Goal: Transaction & Acquisition: Subscribe to service/newsletter

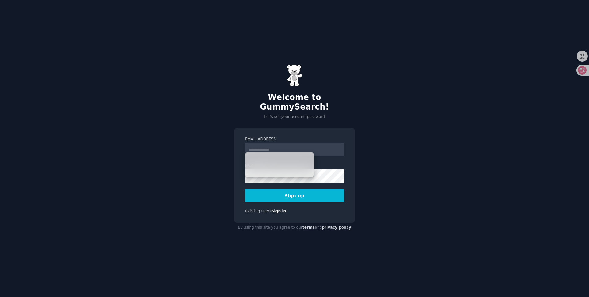
click at [293, 130] on div "Email Address Password Sign up Existing user? Sign in" at bounding box center [295, 175] width 120 height 95
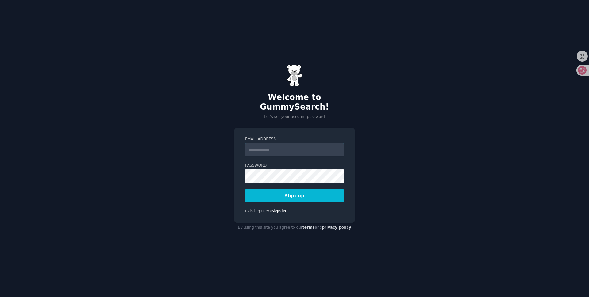
click at [283, 146] on input "Email Address" at bounding box center [294, 150] width 99 height 14
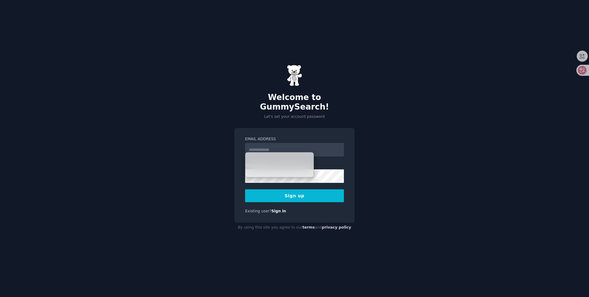
click at [288, 137] on label "Email Address" at bounding box center [294, 140] width 99 height 6
click at [288, 143] on input "Email Address" at bounding box center [294, 150] width 99 height 14
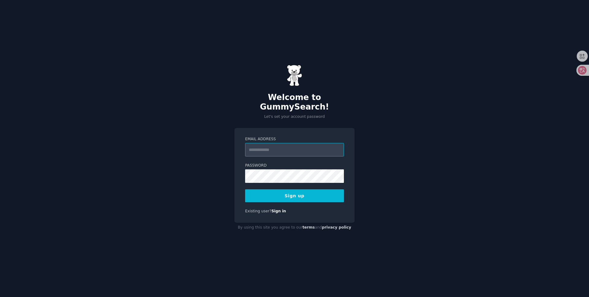
click at [281, 145] on input "Email Address" at bounding box center [294, 150] width 99 height 14
type input "**********"
click at [304, 192] on button "Sign up" at bounding box center [294, 195] width 99 height 13
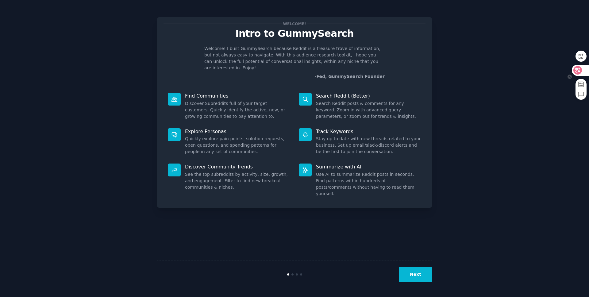
click at [579, 70] on icon at bounding box center [578, 70] width 5 height 5
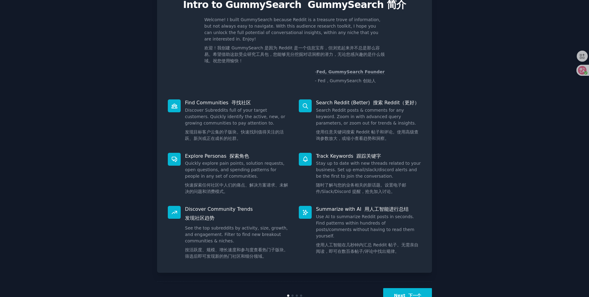
scroll to position [37, 0]
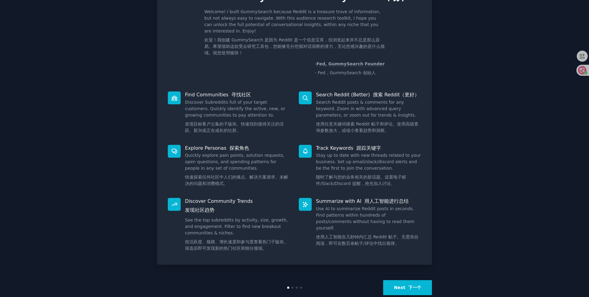
click at [412, 280] on button "Next 下一个" at bounding box center [407, 287] width 49 height 15
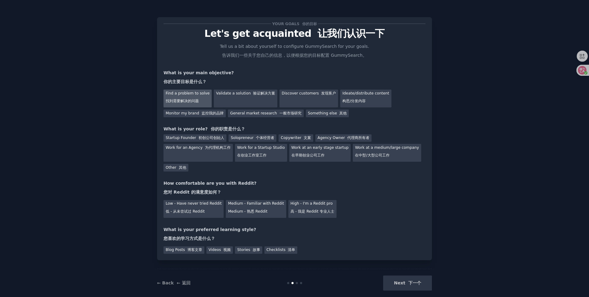
click at [189, 99] on font "找到需要解决的问题" at bounding box center [182, 101] width 33 height 4
click at [231, 98] on div "Validate a solution 验证解决方案" at bounding box center [246, 99] width 64 height 18
click at [193, 96] on div "Find a problem to solve 找到需要解决的问题" at bounding box center [188, 99] width 48 height 18
click at [238, 137] on div "Solopreneur 个体经营者" at bounding box center [253, 138] width 48 height 8
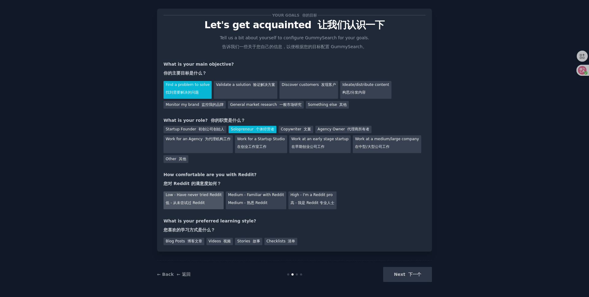
click at [197, 202] on font "低 - 从未尝试过 Reddit" at bounding box center [185, 203] width 39 height 4
click at [214, 243] on div "Videos 视频" at bounding box center [220, 242] width 27 height 8
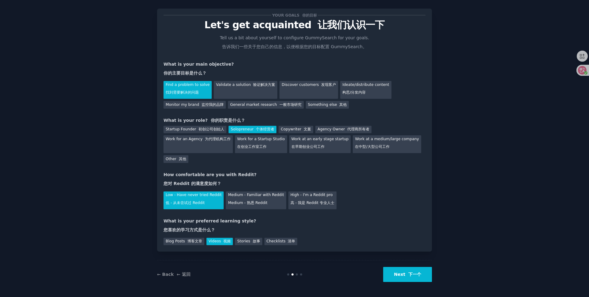
click at [401, 273] on button "Next 下一个" at bounding box center [407, 274] width 49 height 15
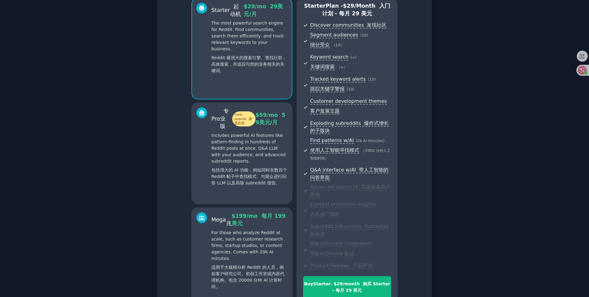
scroll to position [151, 0]
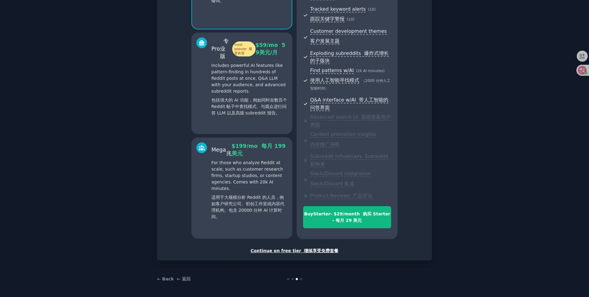
click at [308, 251] on font "继续享受免费套餐" at bounding box center [321, 250] width 34 height 5
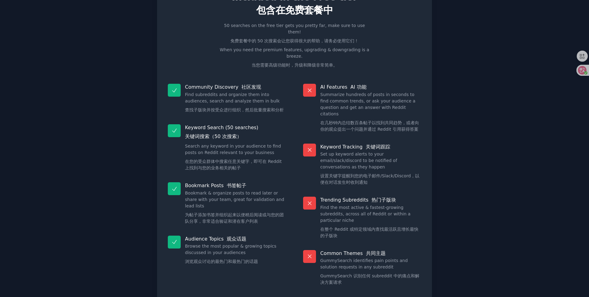
scroll to position [52, 0]
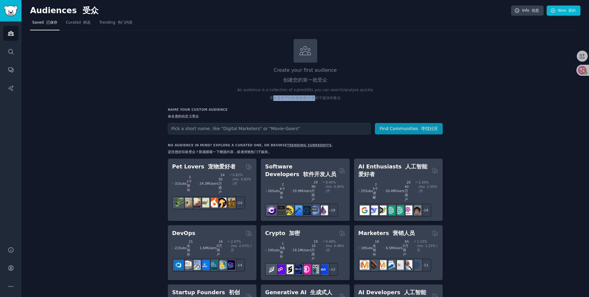
drag, startPoint x: 281, startPoint y: 97, endPoint x: 317, endPoint y: 97, distance: 36.2
click at [314, 97] on font "受众是您可以快速搜索/分析的子版块的集合" at bounding box center [305, 98] width 71 height 4
click at [317, 97] on font "受众是您可以快速搜索/分析的子版块的集合" at bounding box center [305, 98] width 71 height 4
click at [206, 129] on input "text" at bounding box center [269, 128] width 203 height 11
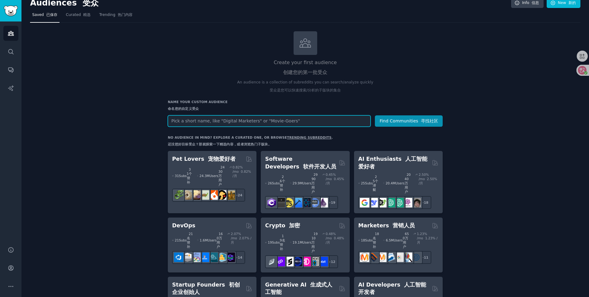
scroll to position [21, 0]
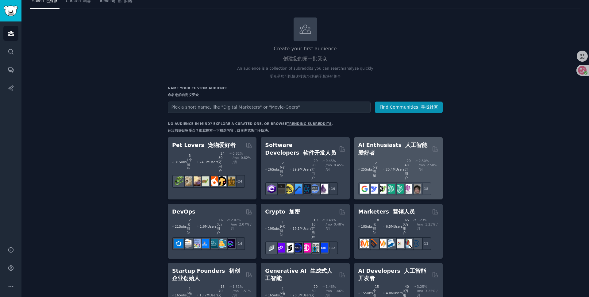
click at [389, 150] on h2 "AI Enthusiasts 人工智能爱好者" at bounding box center [395, 149] width 72 height 15
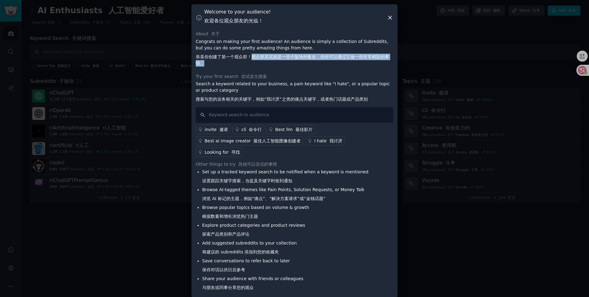
drag, startPoint x: 253, startPoint y: 61, endPoint x: 282, endPoint y: 67, distance: 29.8
click at [282, 67] on font "恭喜你创建了第一个观众群！观众群其实就是一些子版块的集合，但你可以通过它做一些非常精彩的事情。" at bounding box center [295, 60] width 198 height 13
click at [271, 117] on input "text" at bounding box center [295, 115] width 198 height 16
type input "How do I"
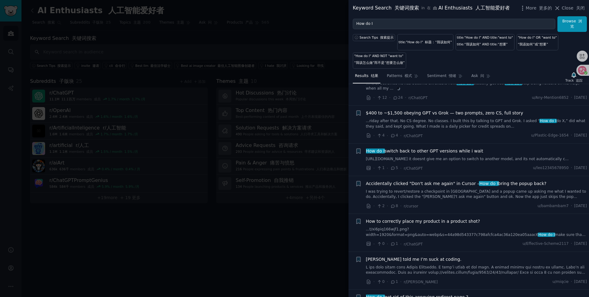
scroll to position [428, 0]
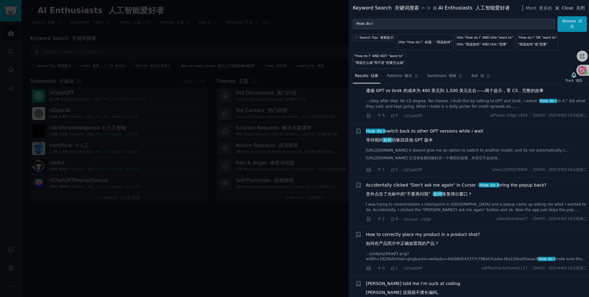
click at [580, 9] on font "关闭" at bounding box center [580, 8] width 9 height 5
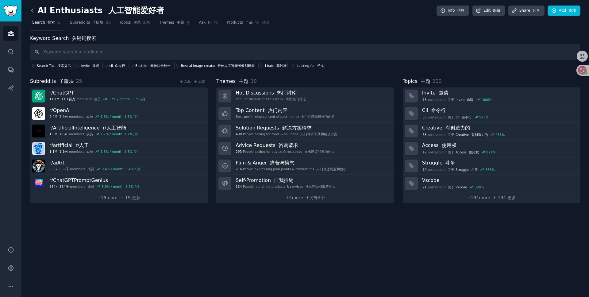
click at [34, 8] on icon at bounding box center [32, 10] width 6 height 6
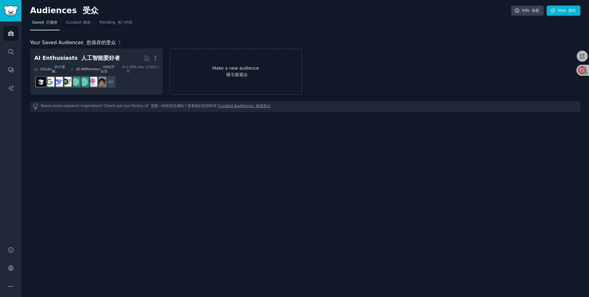
click at [227, 80] on link "Make a new audience 吸引新观众" at bounding box center [235, 71] width 133 height 46
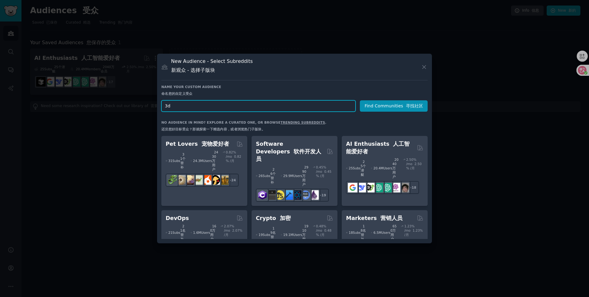
click at [223, 108] on input "3d" at bounding box center [258, 105] width 194 height 11
type input "3d model"
click at [390, 105] on button "Find Communities 寻找社区" at bounding box center [394, 105] width 68 height 11
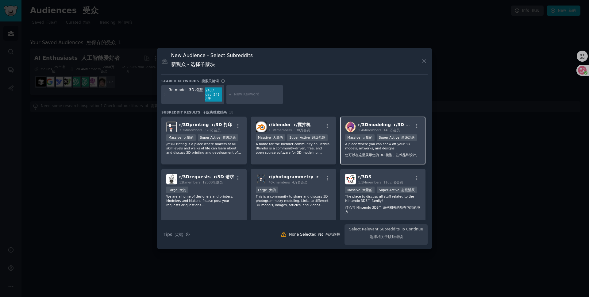
click at [387, 127] on h2 "r/ 3Dmodeling r/3D 建模 1.4M members 140万会员" at bounding box center [385, 127] width 55 height 11
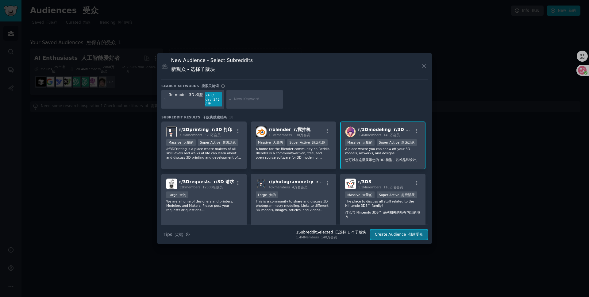
click at [406, 235] on button "Create Audience 创建受众" at bounding box center [398, 235] width 57 height 10
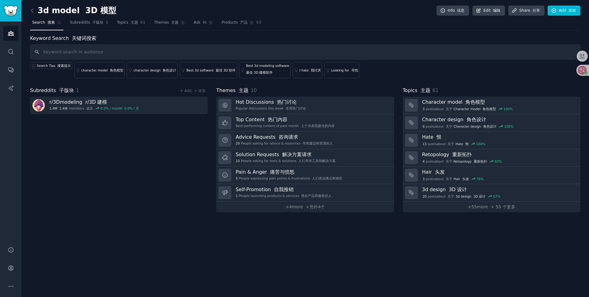
click at [74, 52] on input "text" at bounding box center [305, 52] width 551 height 16
type input "how di"
type input "I need"
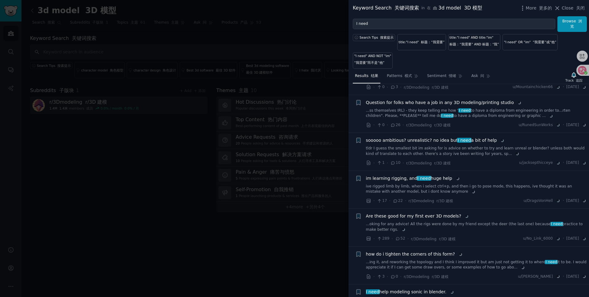
scroll to position [1984, 0]
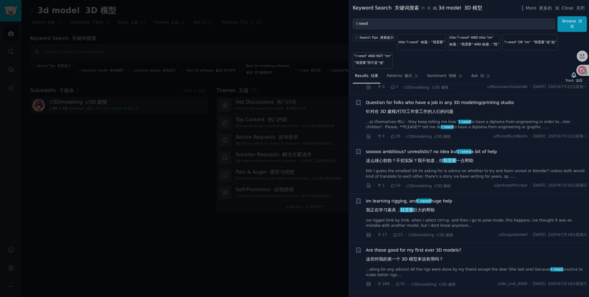
click at [263, 242] on div at bounding box center [294, 148] width 589 height 297
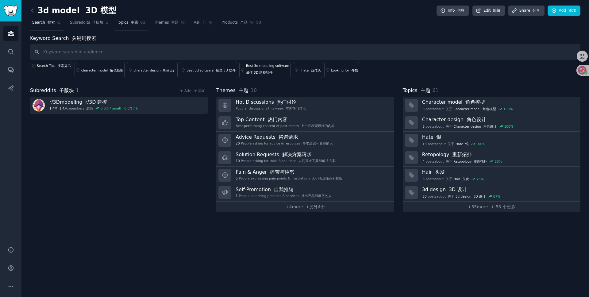
click at [128, 24] on font at bounding box center [129, 22] width 2 height 4
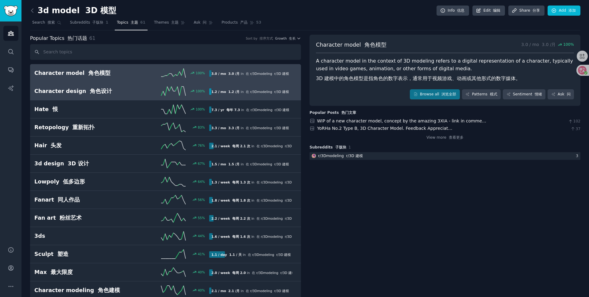
click at [87, 95] on font "角色设计" at bounding box center [99, 91] width 26 height 8
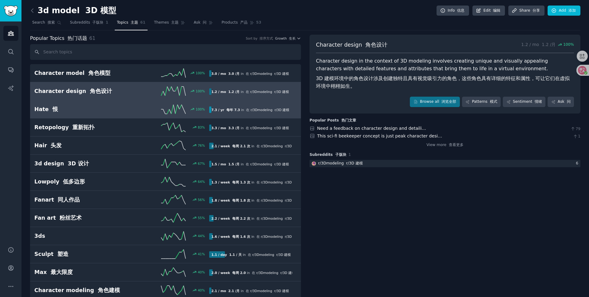
click at [105, 109] on h2 "Hate 恨" at bounding box center [77, 110] width 87 height 8
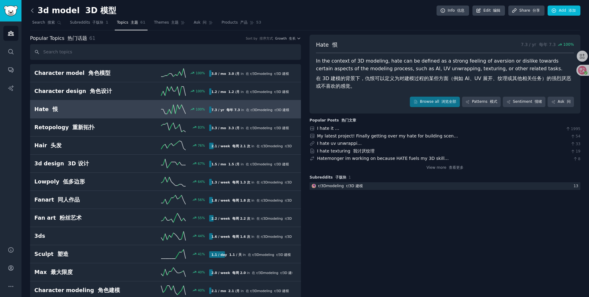
click at [35, 11] on icon at bounding box center [32, 10] width 6 height 6
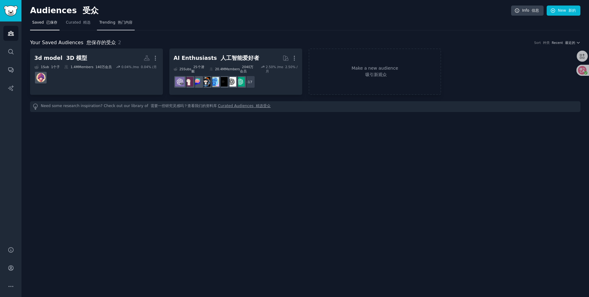
click at [104, 23] on span "Trending 热门内容" at bounding box center [115, 23] width 33 height 6
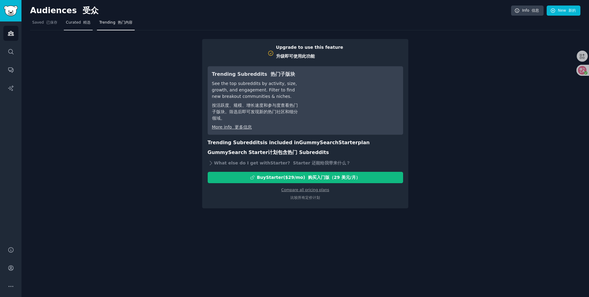
click at [86, 20] on span "Curated 精选" at bounding box center [78, 23] width 25 height 6
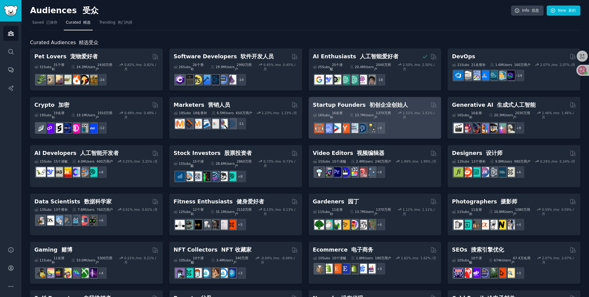
click at [341, 107] on h2 "Startup Founders 初创企业创始人" at bounding box center [360, 105] width 95 height 8
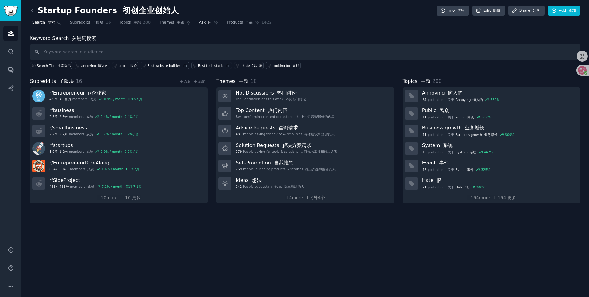
click at [206, 22] on font at bounding box center [207, 22] width 2 height 4
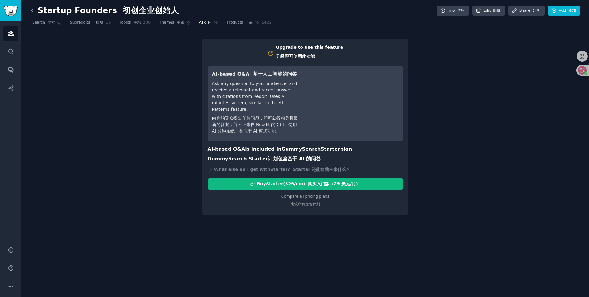
click at [33, 10] on icon at bounding box center [32, 10] width 6 height 6
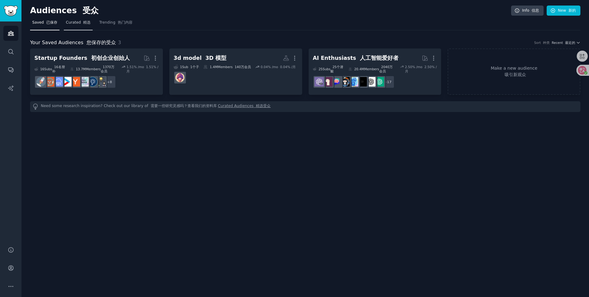
click at [83, 23] on font "精选" at bounding box center [86, 22] width 7 height 4
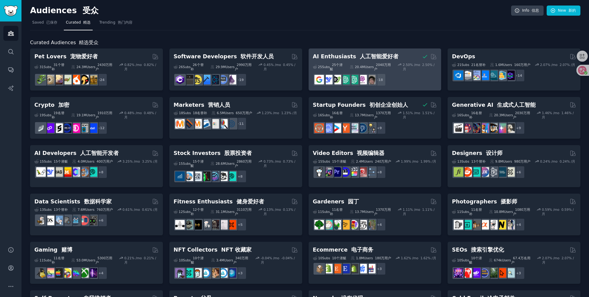
click at [385, 57] on font "人工智能爱好者" at bounding box center [379, 56] width 39 height 6
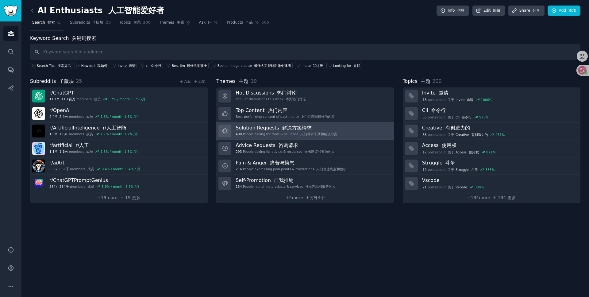
click at [339, 134] on link "Solution Requests 解决方案请求 490 People asking for tools & solutions 人们寻求工具和解决方案" at bounding box center [305, 130] width 178 height 17
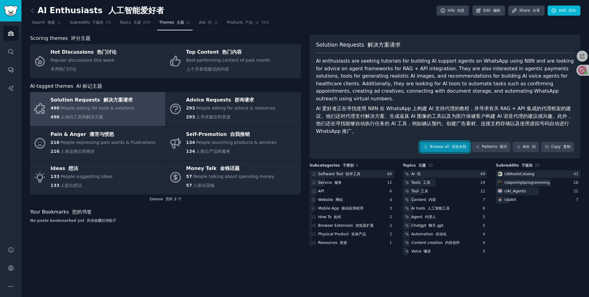
click at [448, 142] on link "Browse all 浏览全部" at bounding box center [445, 147] width 50 height 10
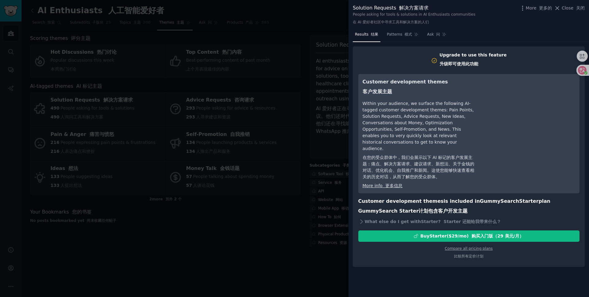
click at [339, 118] on div at bounding box center [294, 148] width 589 height 297
